Goal: Task Accomplishment & Management: Use online tool/utility

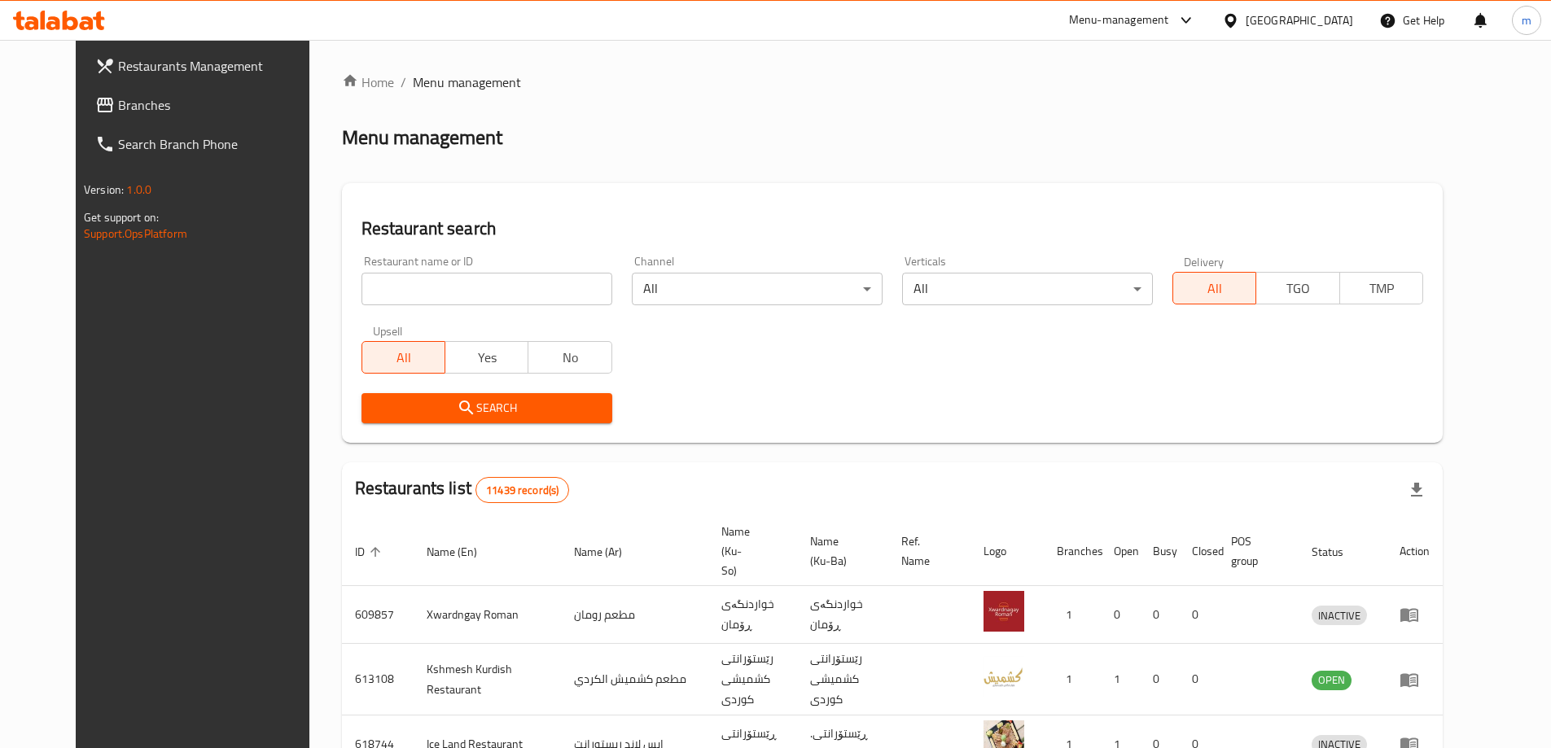
click at [118, 100] on span "Branches" at bounding box center [220, 105] width 204 height 20
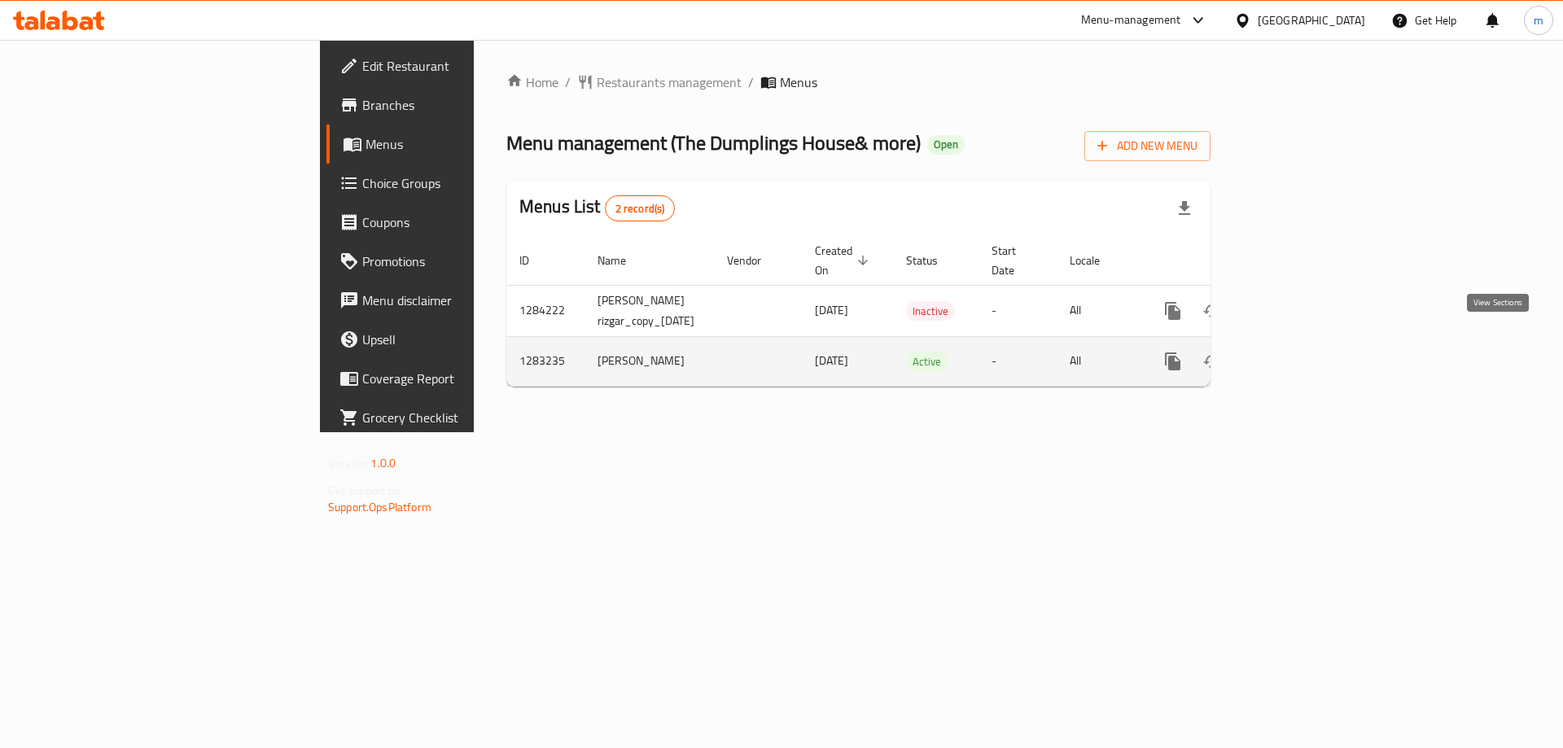
click at [1300, 352] on icon "enhanced table" at bounding box center [1291, 362] width 20 height 20
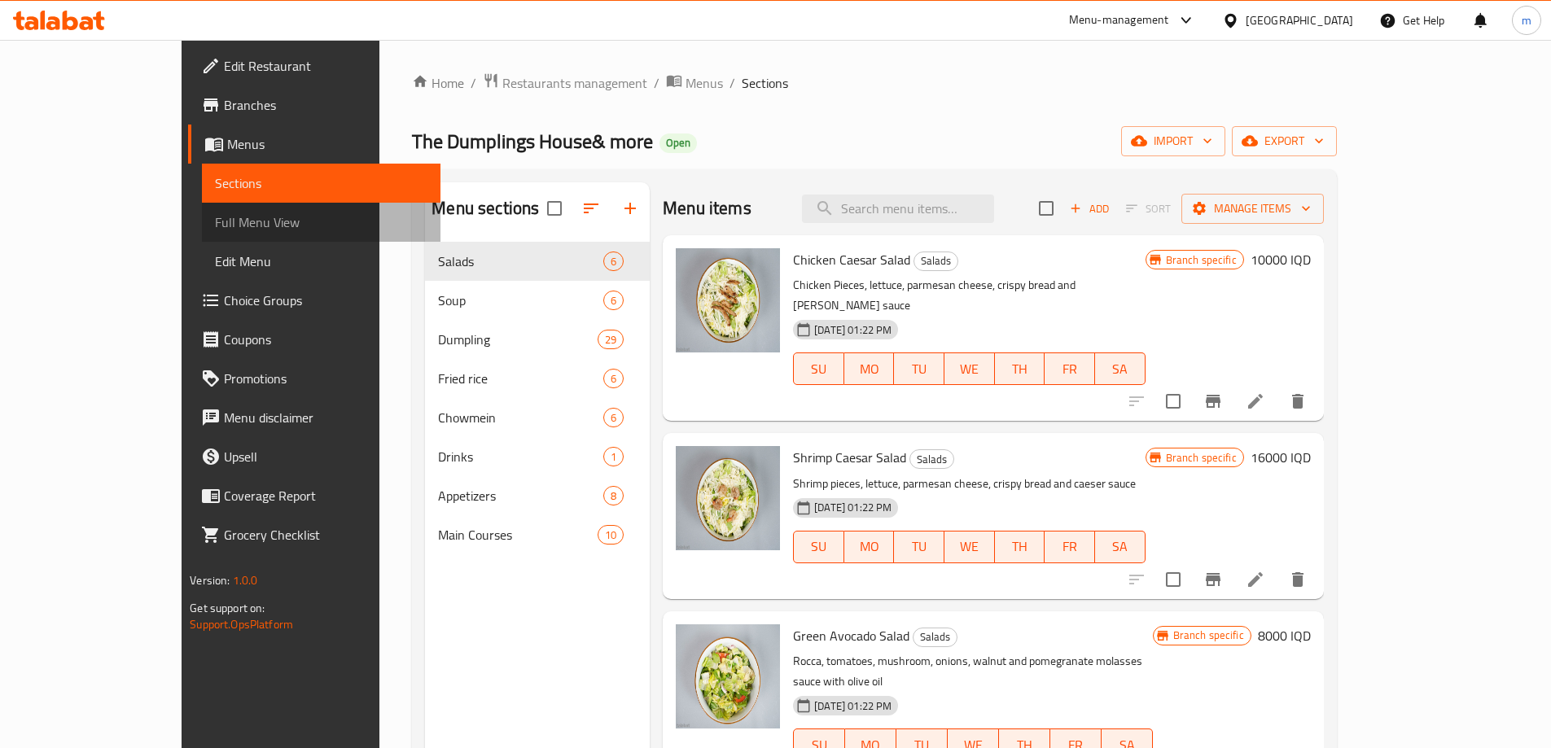
click at [215, 228] on span "Full Menu View" at bounding box center [321, 222] width 212 height 20
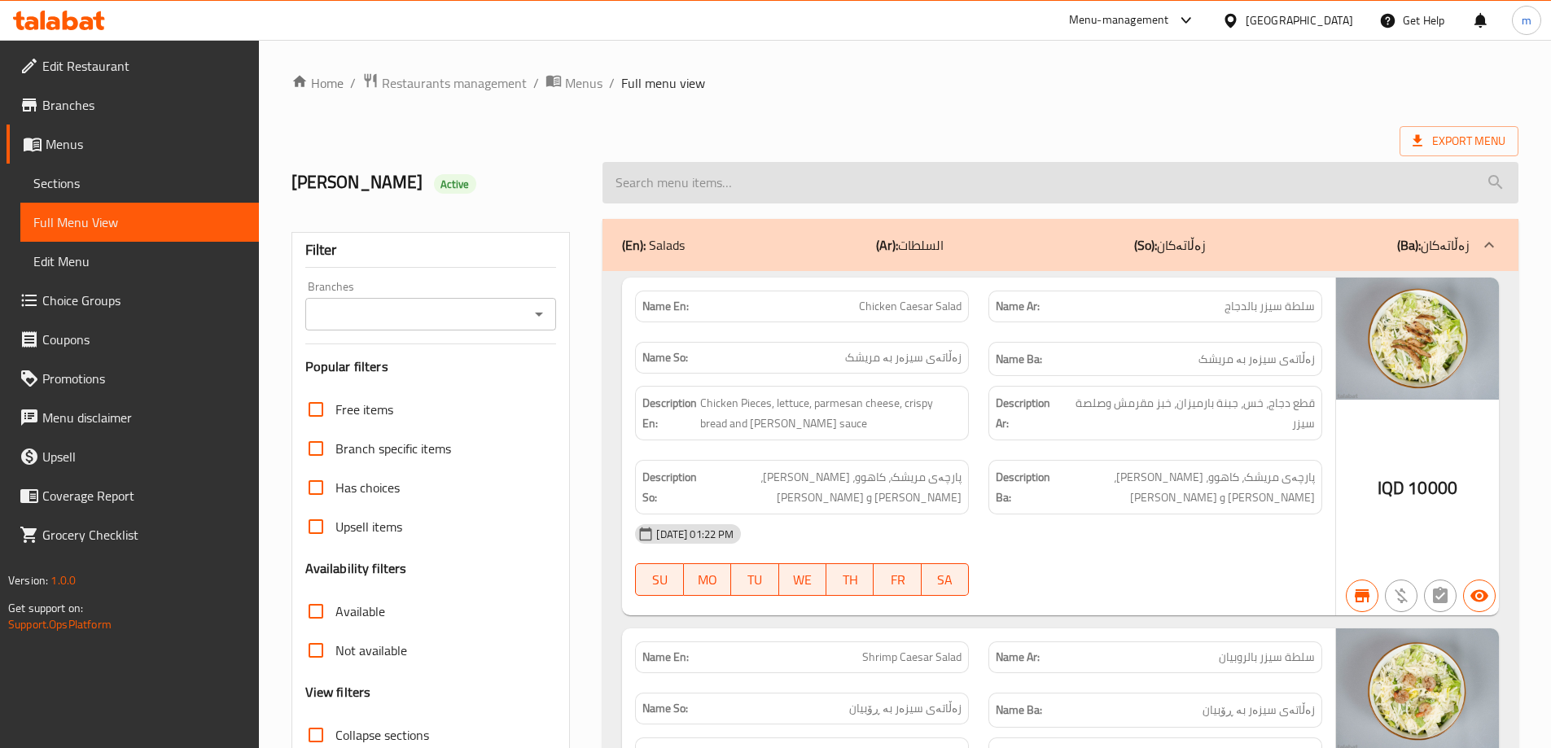
click at [710, 172] on input "search" at bounding box center [1060, 183] width 916 height 42
paste input "Cheese Burger"
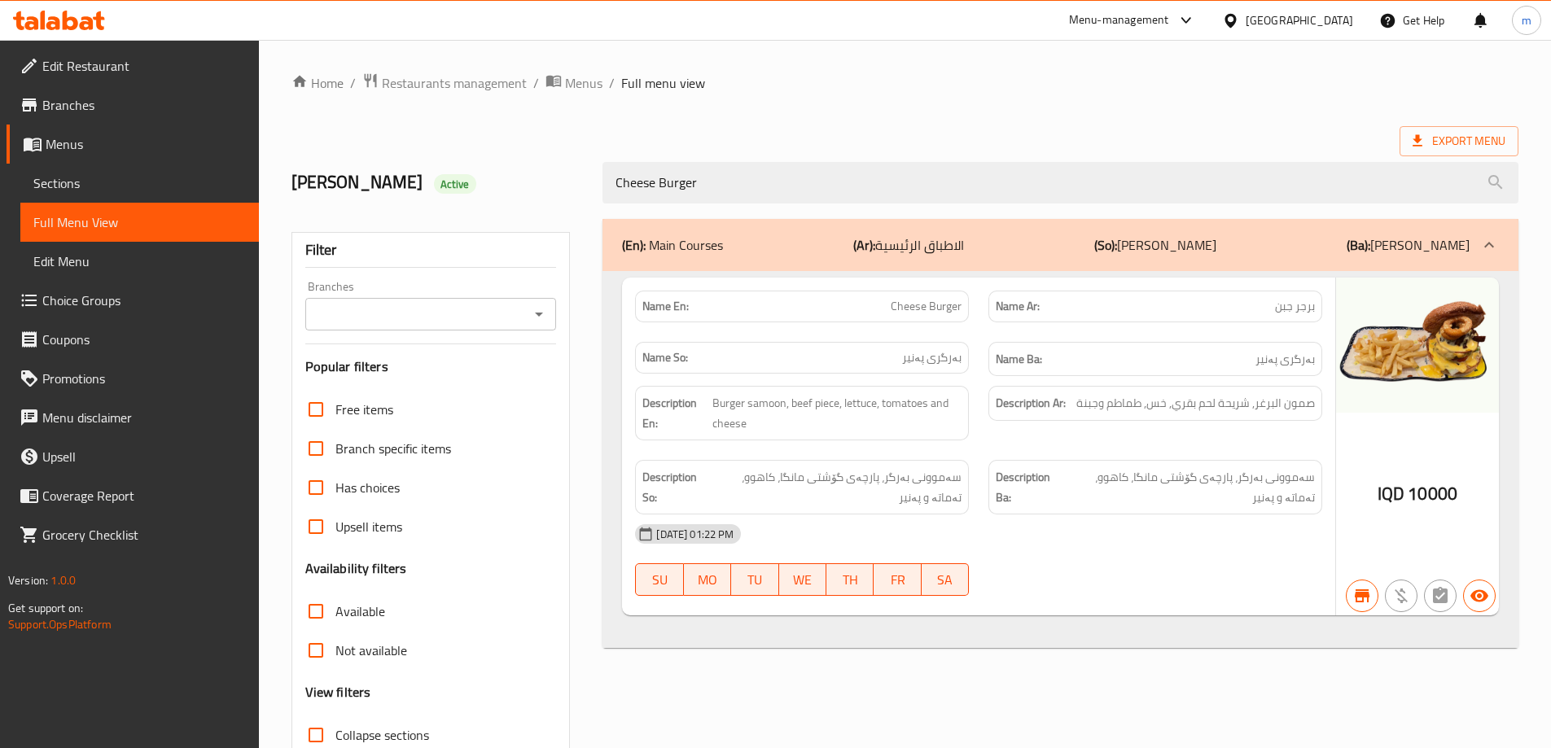
type input "Cheese Burger"
click at [518, 322] on input "Branches" at bounding box center [417, 314] width 215 height 23
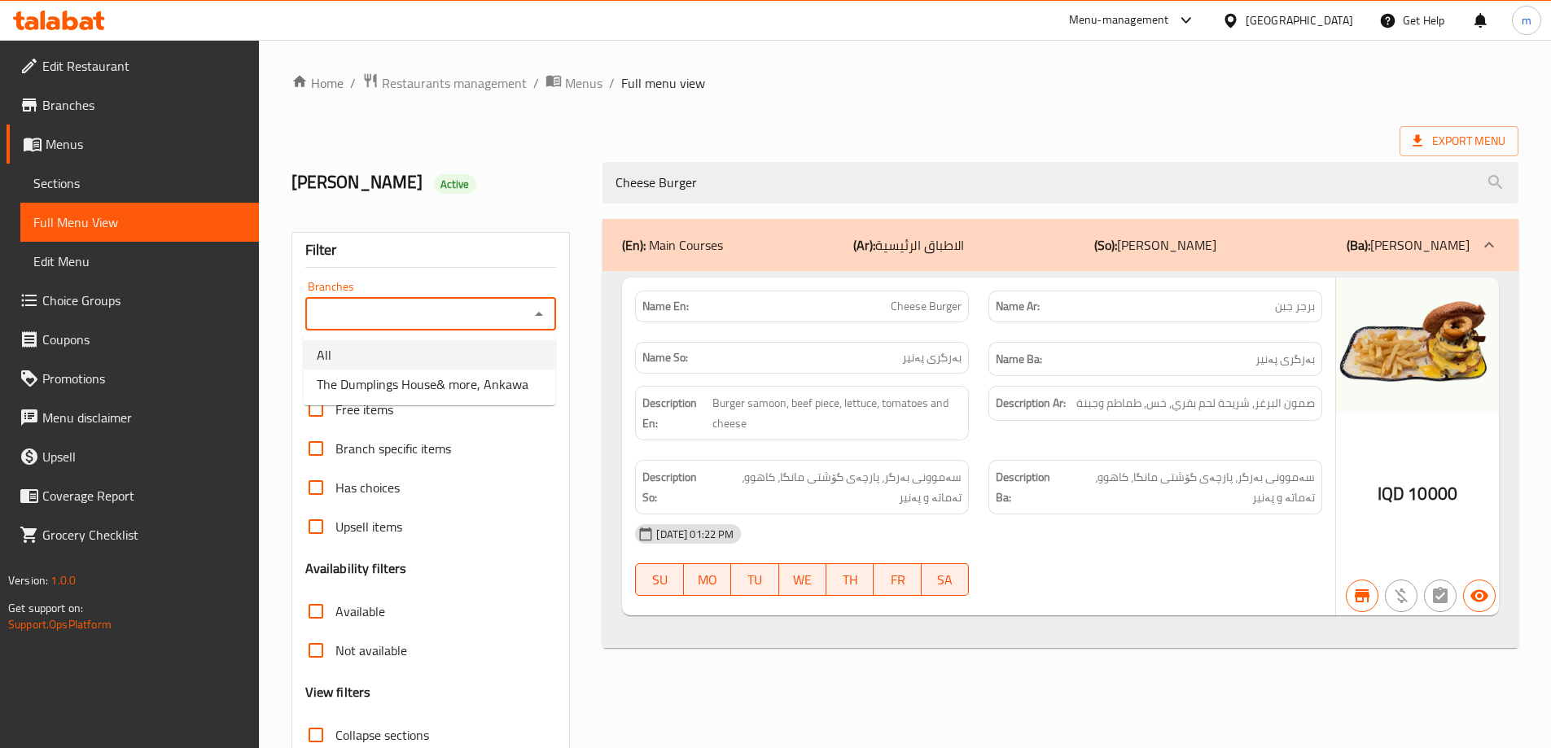
click at [437, 370] on li "The Dumplings House& more, Ankawa" at bounding box center [430, 384] width 252 height 29
type input "The Dumplings House& more, Ankawa"
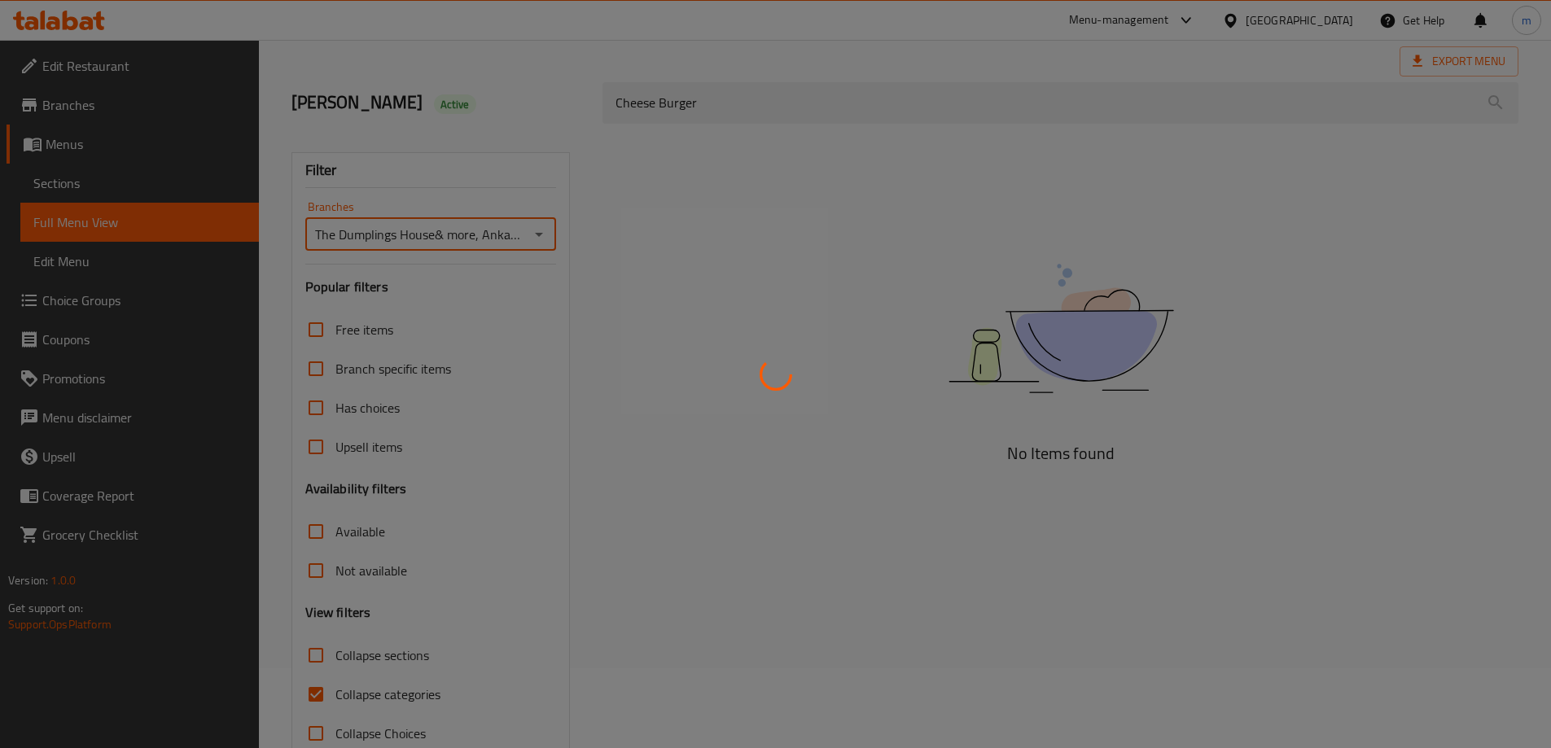
scroll to position [118, 0]
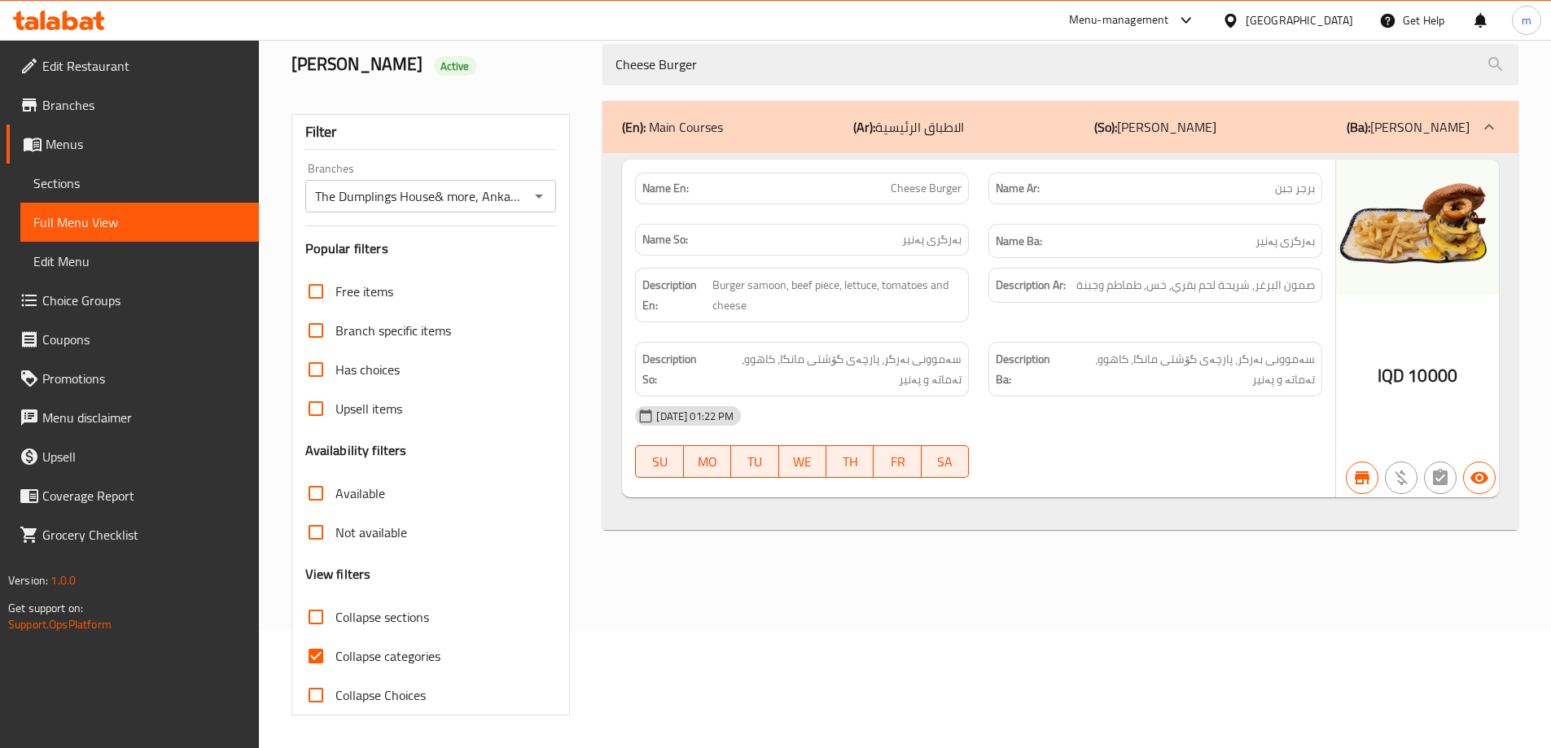
click at [385, 656] on span "Collapse categories" at bounding box center [387, 656] width 105 height 20
click at [335, 656] on input "Collapse categories" at bounding box center [315, 656] width 39 height 39
checkbox input "false"
